Goal: Check status: Check status

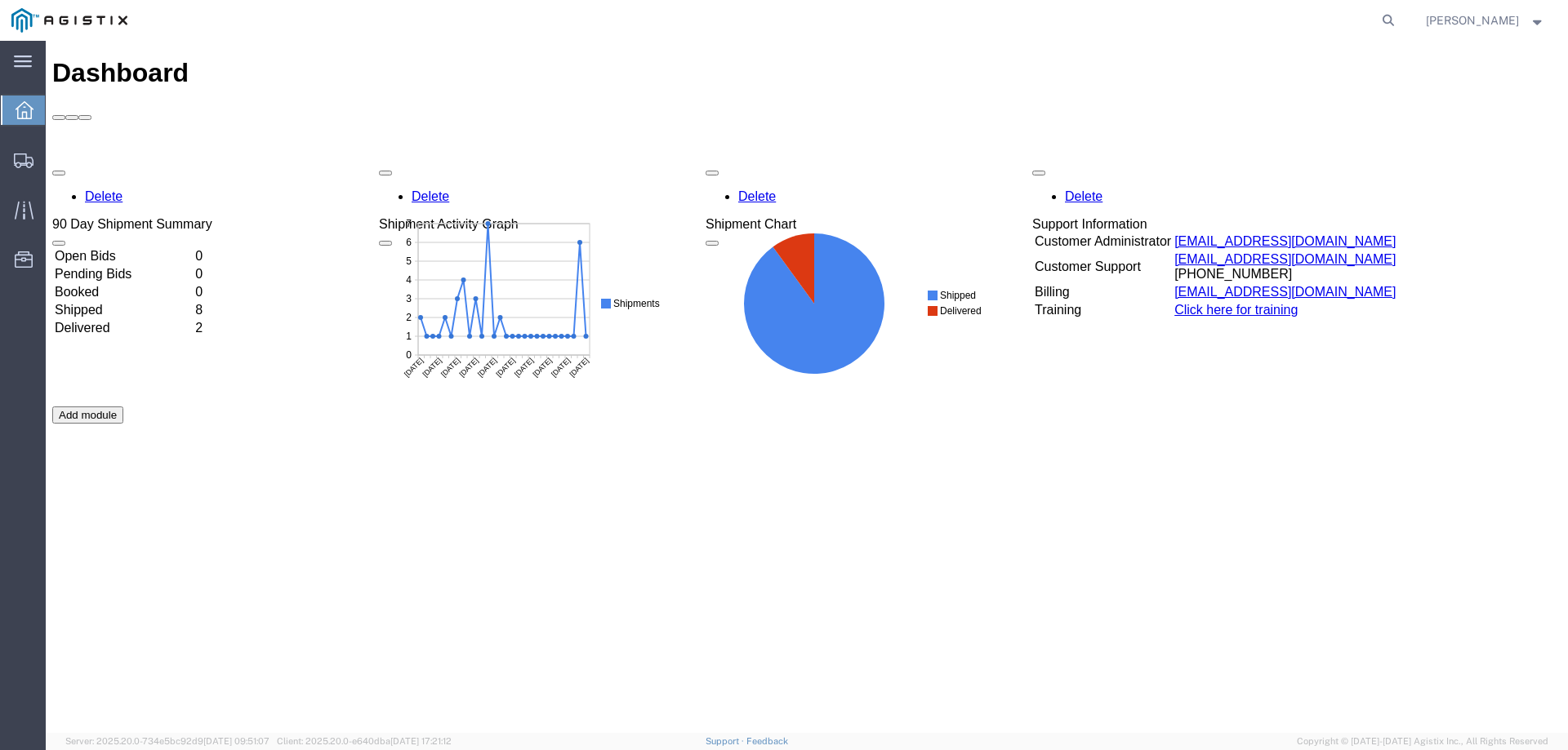
click at [180, 320] on td "Delivered" at bounding box center [123, 328] width 139 height 16
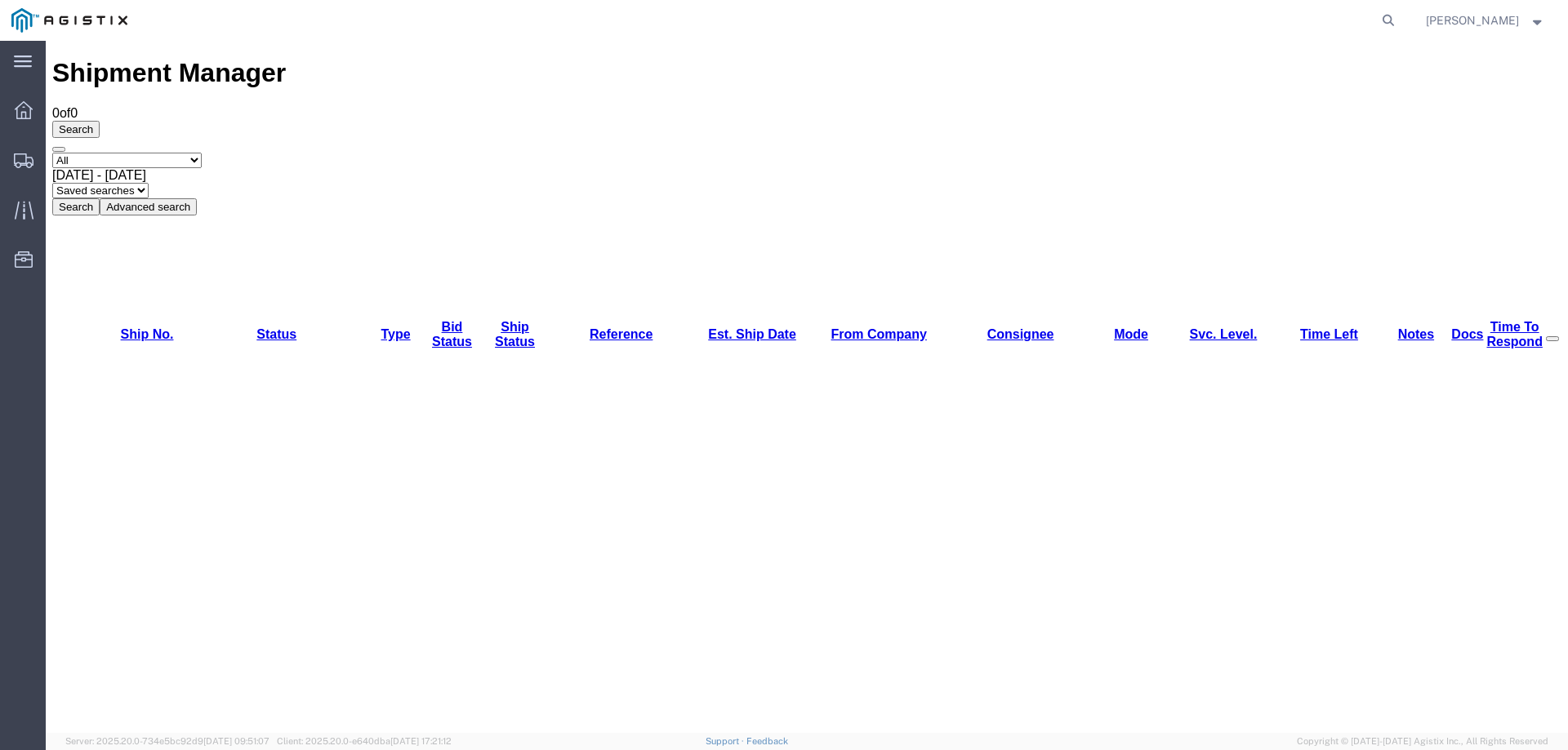
click at [197, 152] on select "Select status Active (AC, O, P) All Approved Awaiting Confirmation (AC) Booked …" at bounding box center [126, 160] width 150 height 16
click at [146, 168] on span "[DATE] - [DATE]" at bounding box center [99, 175] width 94 height 14
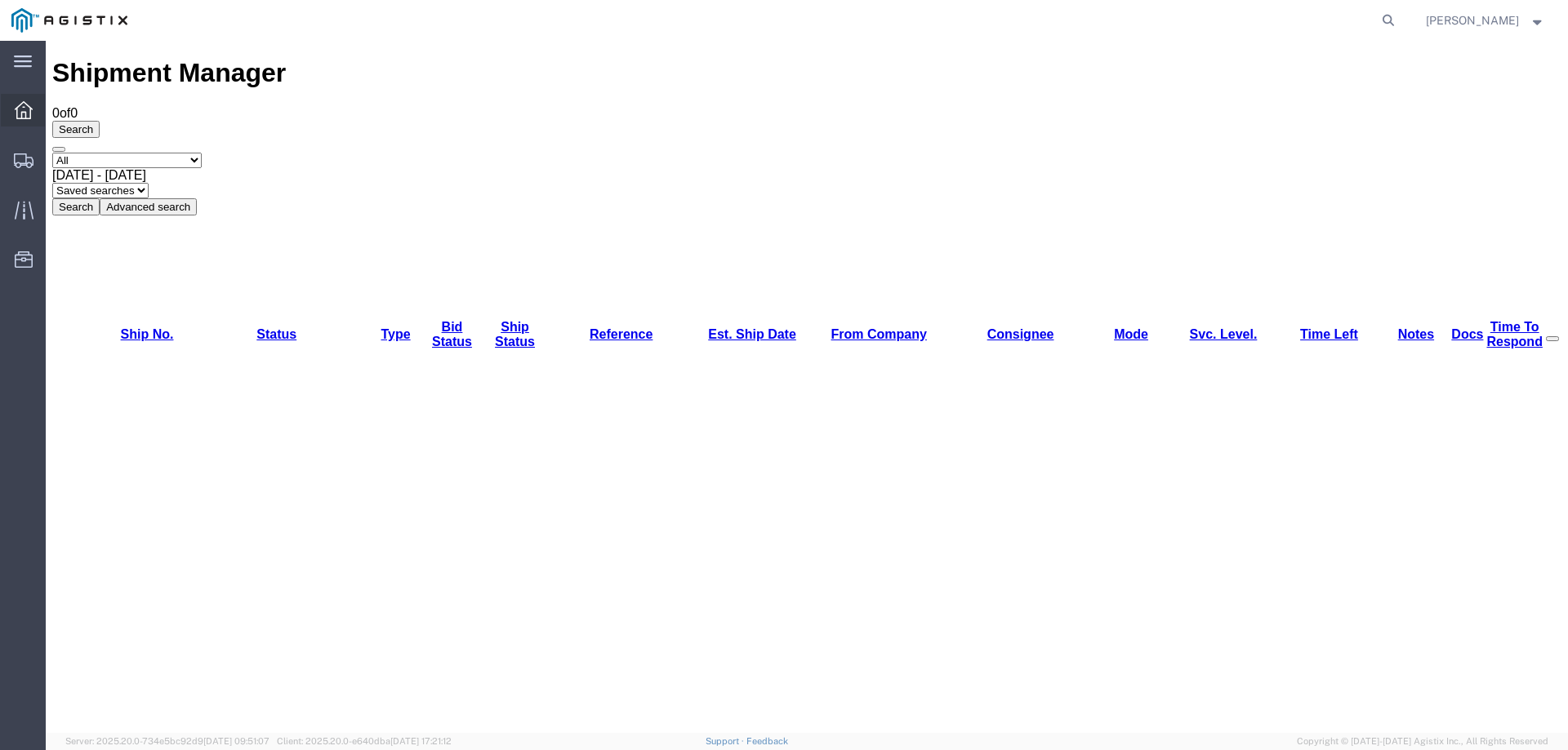
click at [15, 126] on div at bounding box center [23, 110] width 46 height 33
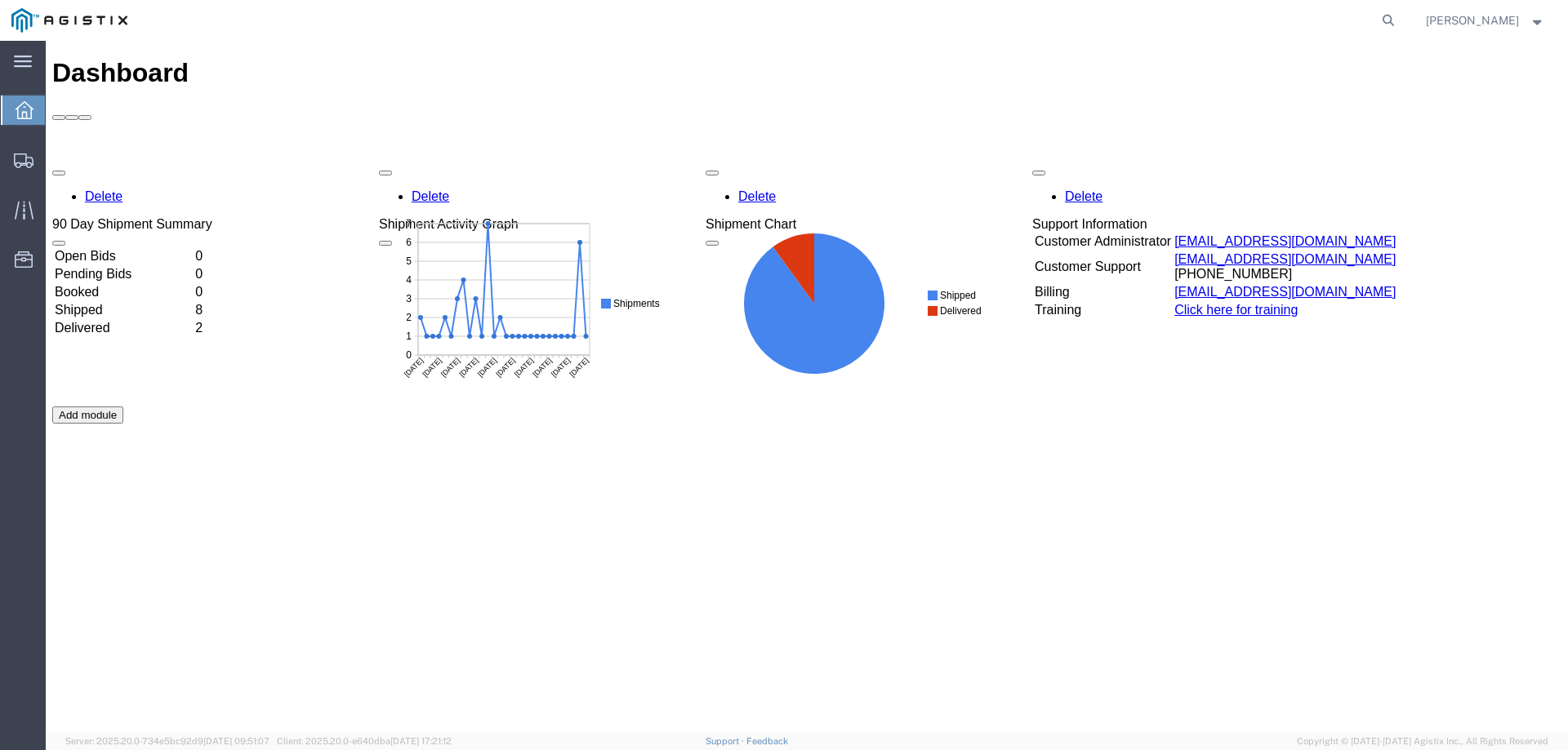
click at [712, 558] on div "Delete 90 Day Shipment Summary Open Bids 0 Pending Bids 0 Booked 0 Shipped 8 De…" at bounding box center [807, 407] width 1509 height 490
click at [96, 302] on td "Shipped" at bounding box center [123, 310] width 139 height 16
